Goal: Task Accomplishment & Management: Manage account settings

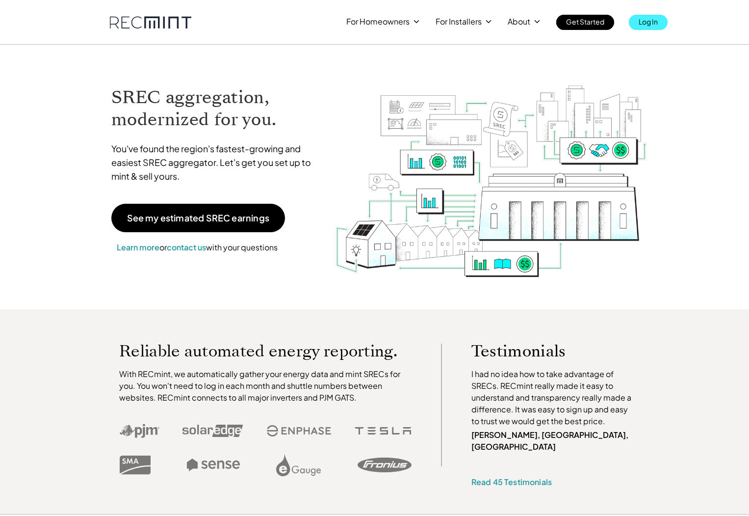
click at [658, 23] on p "Log In" at bounding box center [648, 22] width 19 height 14
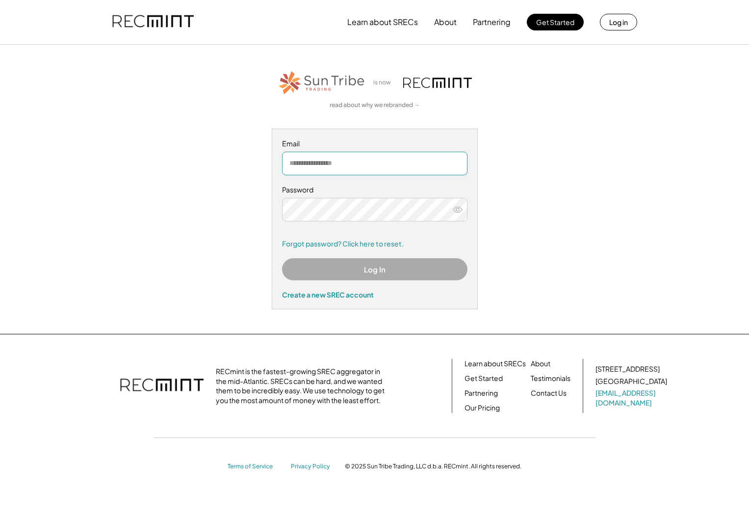
type input "**********"
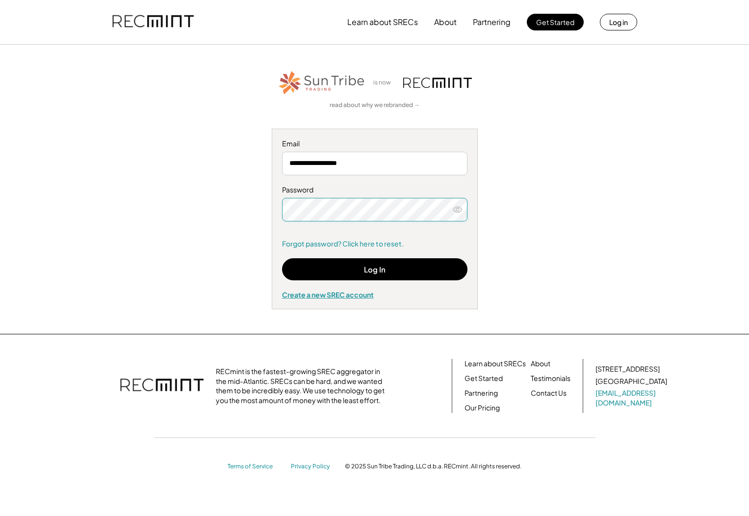
click at [436, 270] on button "Log In" at bounding box center [375, 269] width 186 height 22
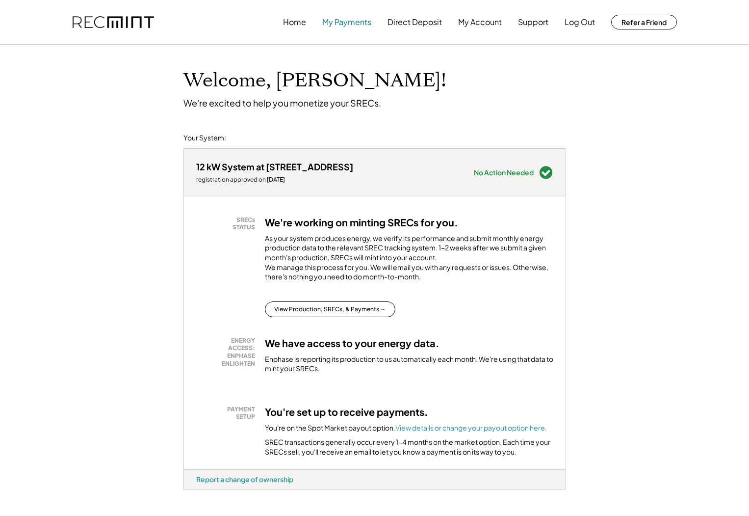
click at [353, 23] on button "My Payments" at bounding box center [346, 22] width 49 height 20
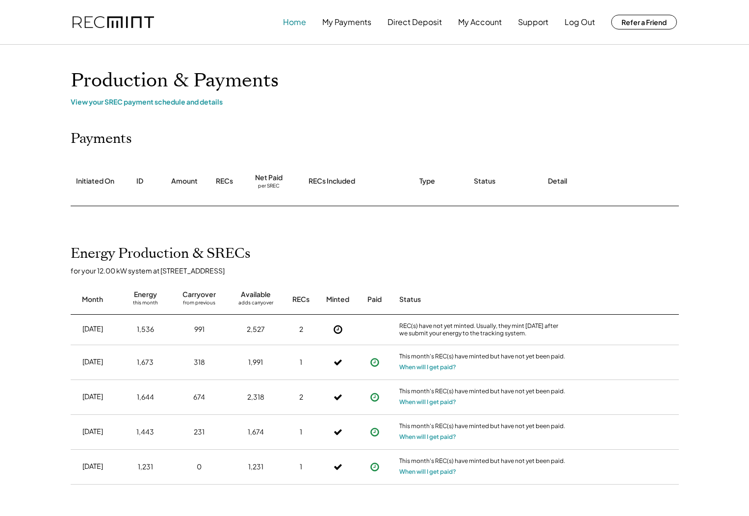
click at [297, 20] on button "Home" at bounding box center [294, 22] width 23 height 20
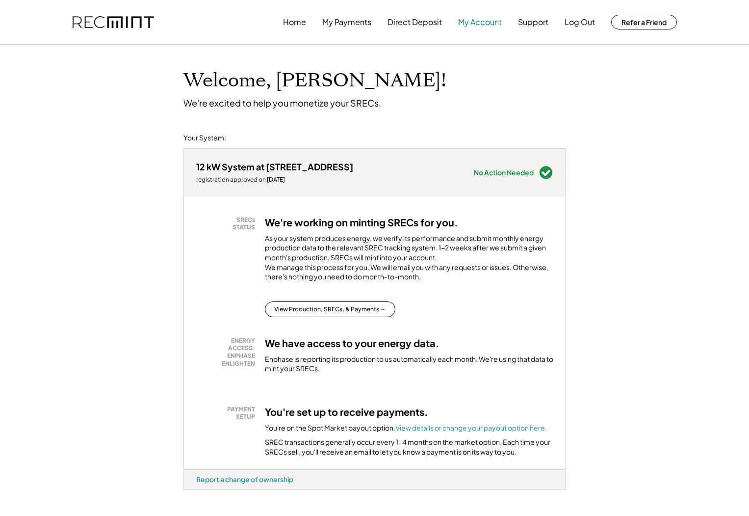
click at [480, 21] on button "My Account" at bounding box center [480, 22] width 44 height 20
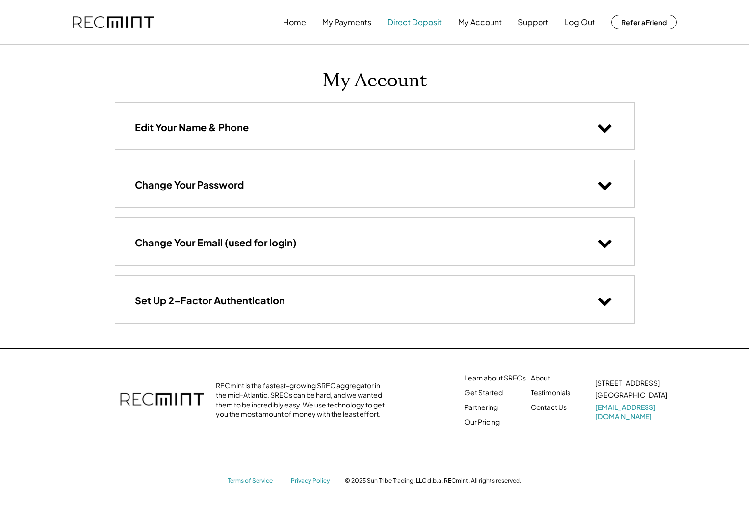
click at [394, 21] on button "Direct Deposit" at bounding box center [415, 22] width 54 height 20
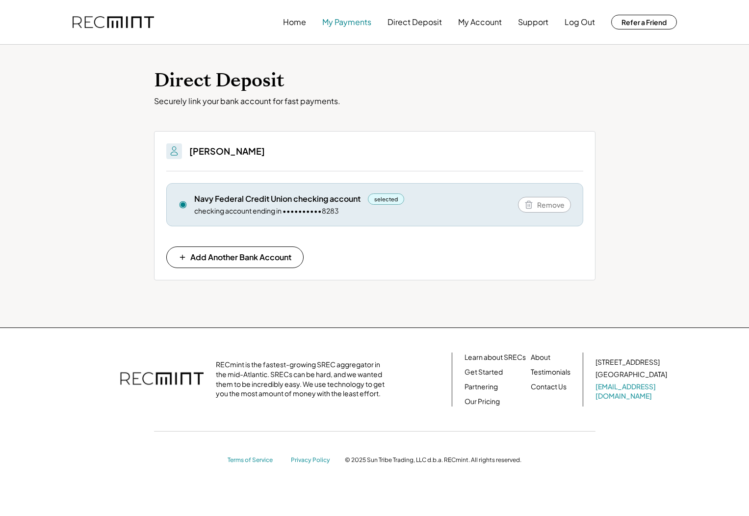
click at [353, 22] on button "My Payments" at bounding box center [346, 22] width 49 height 20
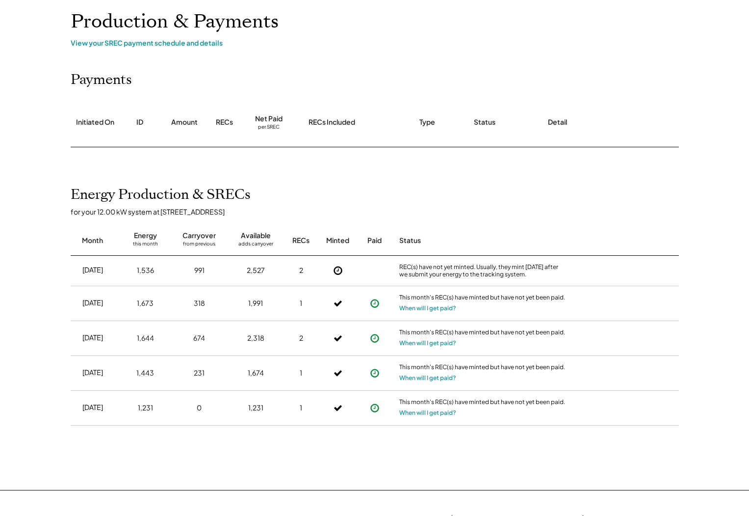
scroll to position [61, 0]
